Goal: Task Accomplishment & Management: Manage account settings

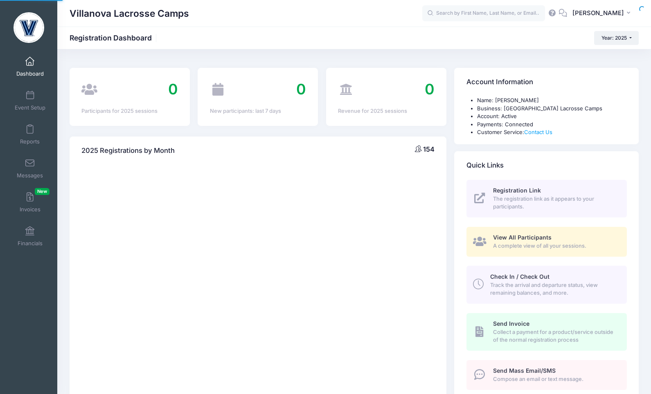
select select
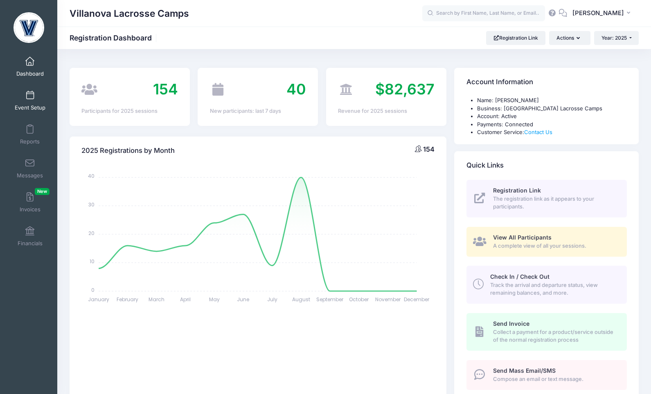
click at [30, 106] on span "Event Setup" at bounding box center [30, 107] width 31 height 7
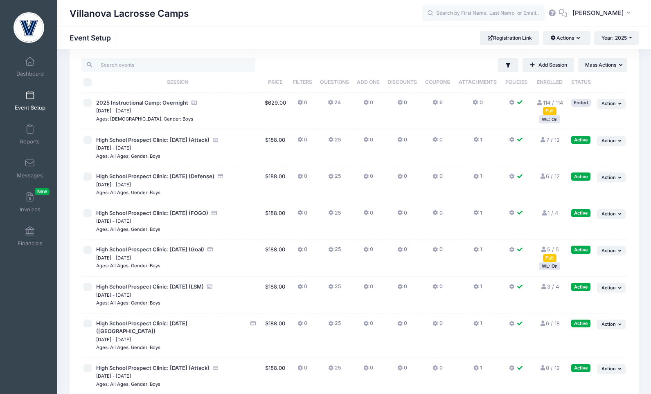
scroll to position [15, 0]
click at [551, 39] on span "button" at bounding box center [553, 38] width 6 height 5
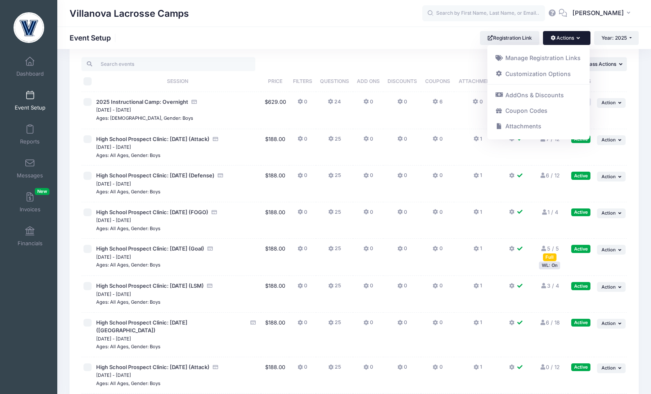
click at [426, 54] on div "Filter Filter Options Show: Active Live Completed Add Session ... Mass Actions" at bounding box center [354, 334] width 569 height 575
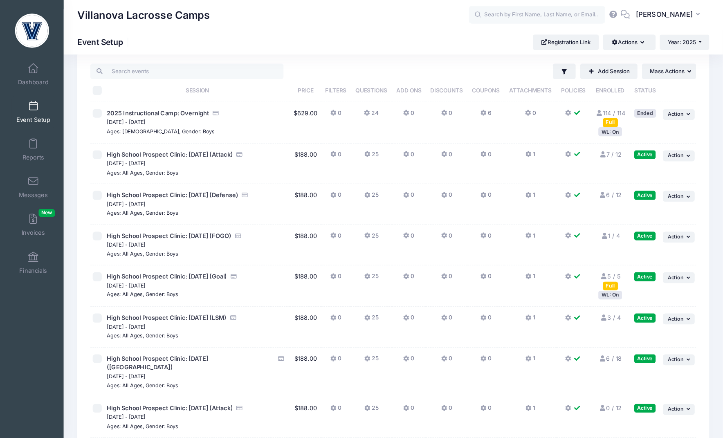
scroll to position [0, 0]
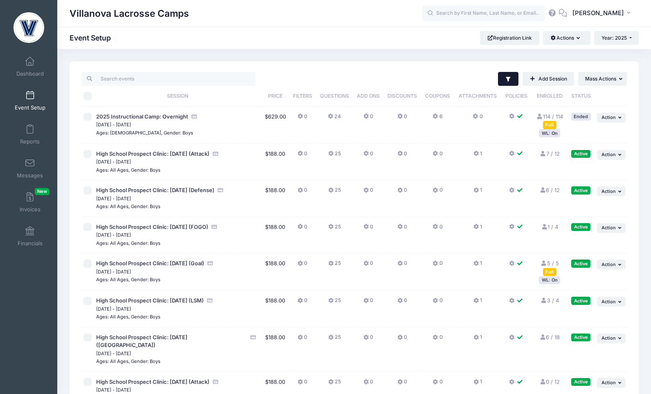
click at [506, 79] on icon "button" at bounding box center [508, 79] width 7 height 7
click at [399, 162] on input "Completed" at bounding box center [398, 164] width 8 height 8
checkbox input "false"
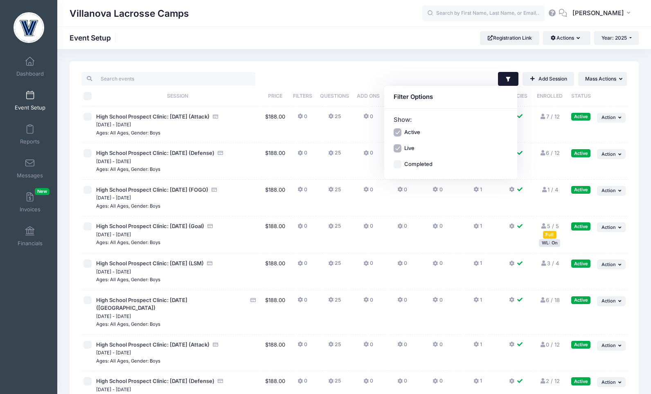
click at [34, 281] on div "My Events Dashboard Event Setup Reports Messages Invoices New Financials Settin…" at bounding box center [28, 214] width 57 height 330
